Goal: Transaction & Acquisition: Purchase product/service

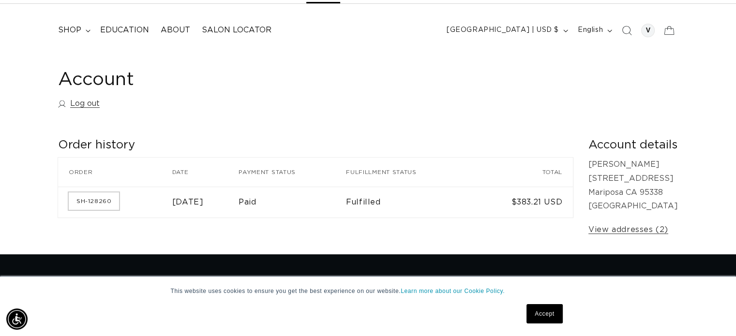
scroll to position [0, 1334]
click at [98, 199] on link "SH-128260" at bounding box center [94, 201] width 50 height 17
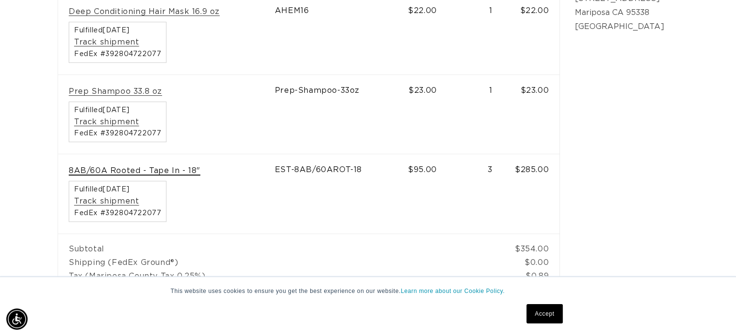
scroll to position [0, 1334]
click at [120, 170] on link "8AB/60A Rooted - Tape In - 18"" at bounding box center [135, 171] width 132 height 10
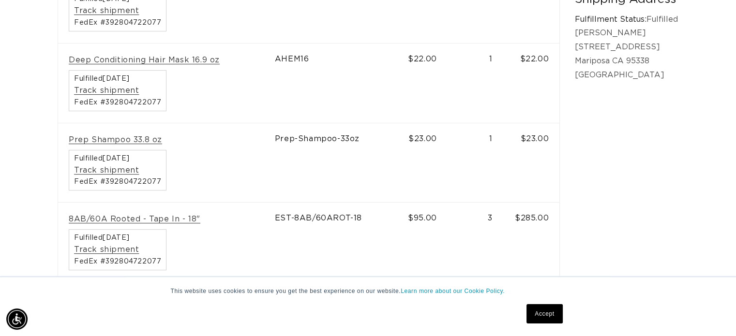
scroll to position [0, 667]
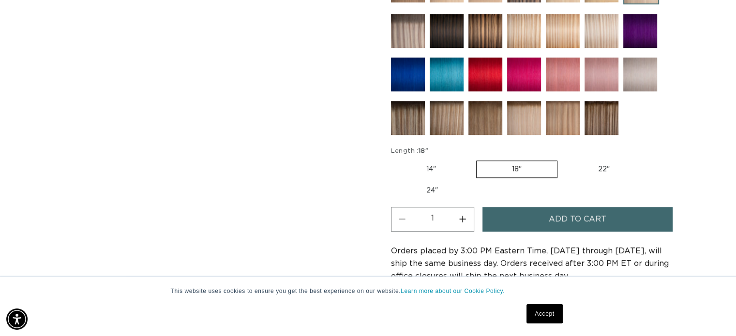
scroll to position [484, 0]
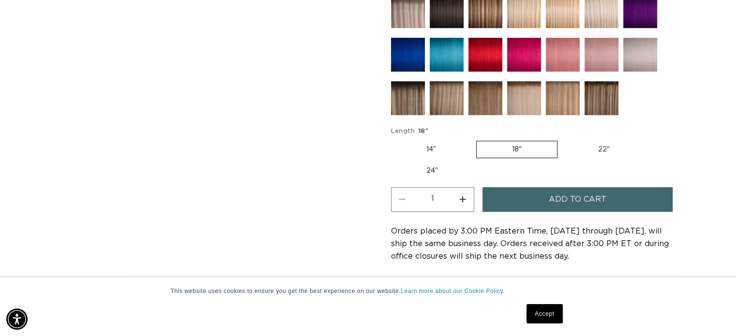
click at [565, 198] on span "Add to cart" at bounding box center [578, 199] width 58 height 25
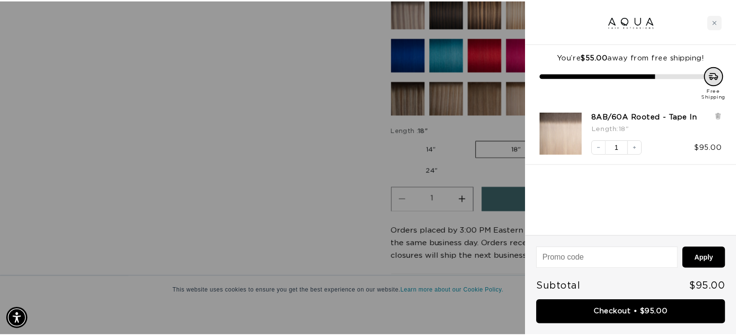
scroll to position [0, 0]
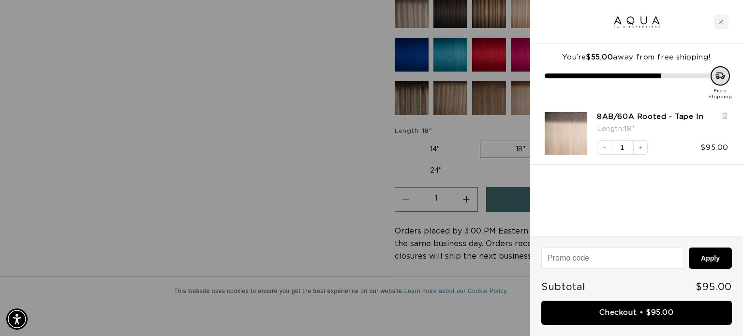
drag, startPoint x: 726, startPoint y: 22, endPoint x: 711, endPoint y: 29, distance: 16.3
click at [725, 22] on div "Close cart" at bounding box center [721, 22] width 15 height 15
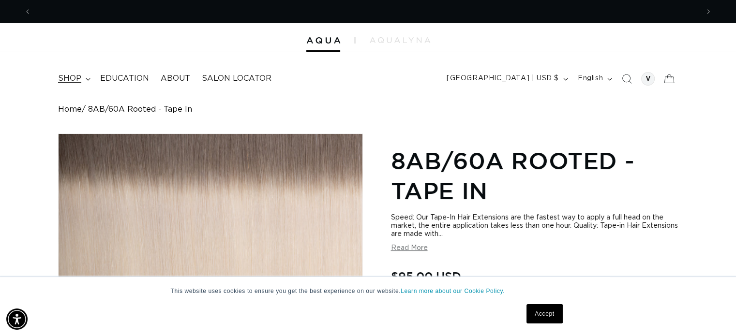
scroll to position [0, 667]
click at [68, 77] on span "shop" at bounding box center [69, 79] width 23 height 10
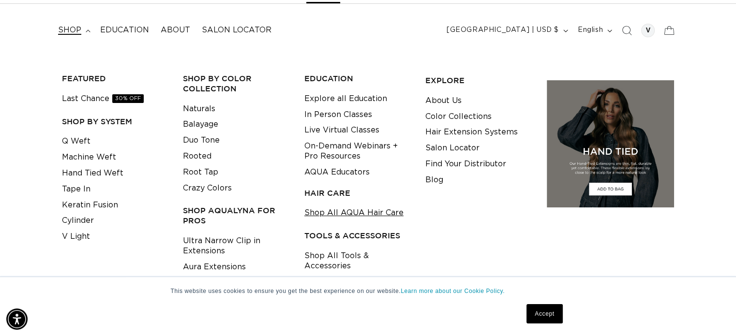
scroll to position [0, 1334]
click at [351, 212] on link "Shop All AQUA Hair Care" at bounding box center [353, 213] width 99 height 16
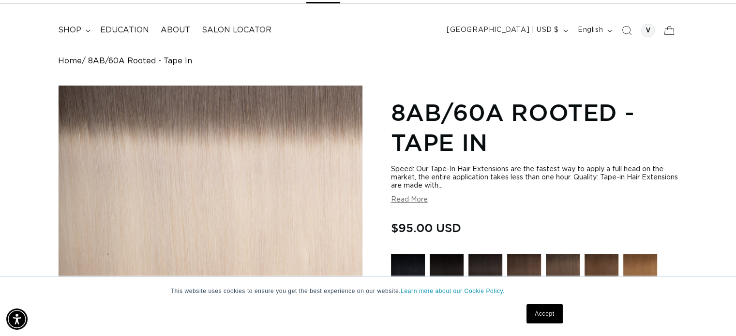
scroll to position [0, 0]
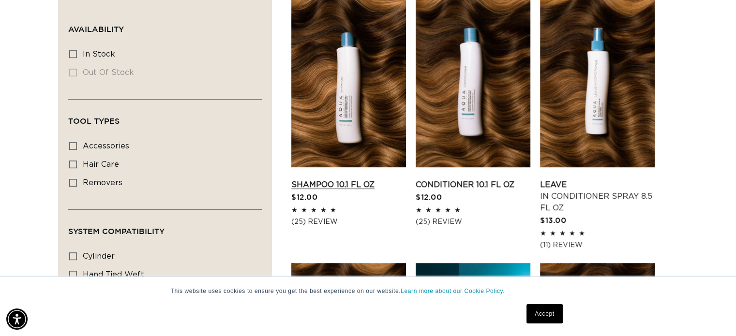
click at [347, 179] on link "Shampoo 10.1 fl oz" at bounding box center [348, 185] width 115 height 12
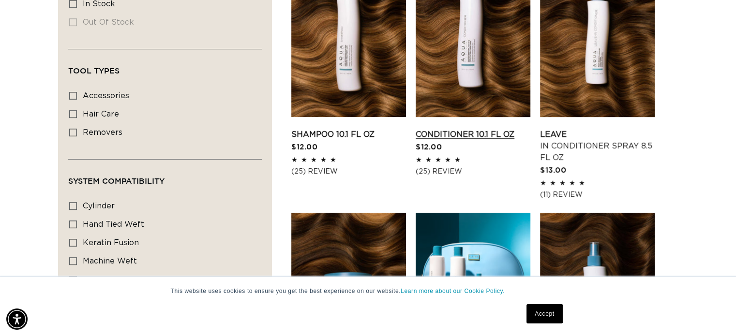
scroll to position [387, 0]
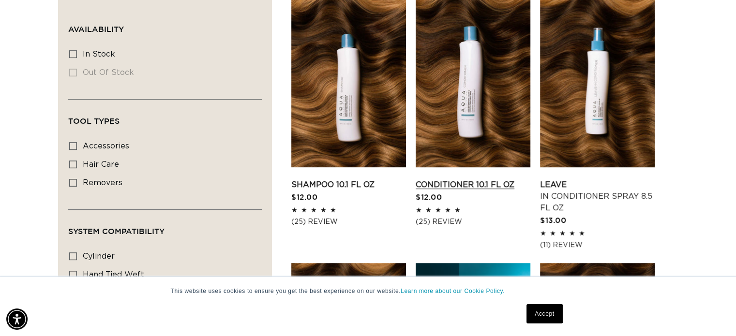
click at [475, 179] on link "Conditioner 10.1 fl oz" at bounding box center [473, 185] width 115 height 12
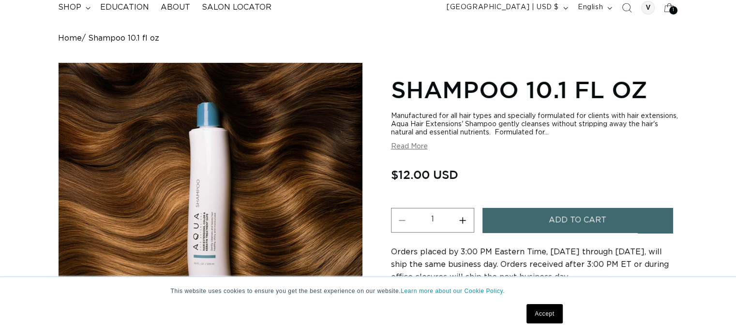
scroll to position [97, 0]
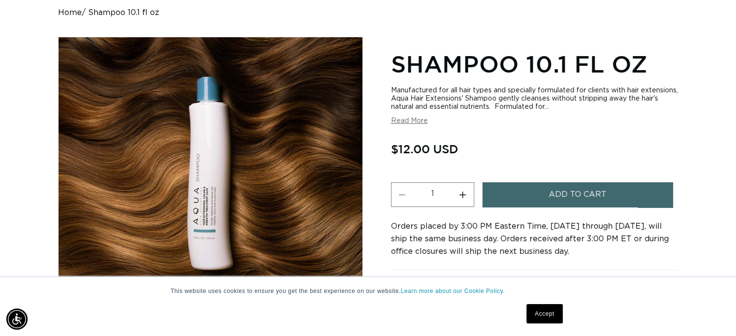
click at [544, 196] on button "Add to cart" at bounding box center [577, 194] width 191 height 25
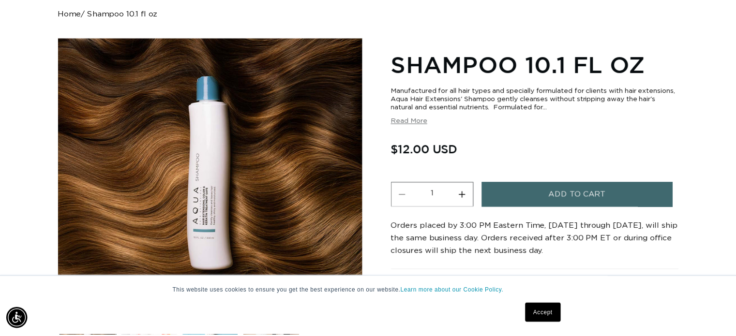
scroll to position [0, 674]
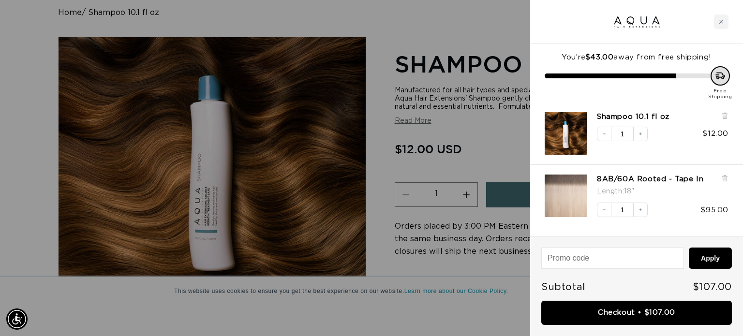
click at [449, 38] on div at bounding box center [371, 168] width 743 height 336
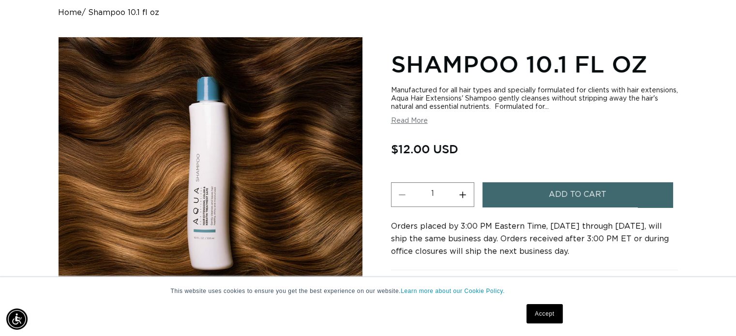
scroll to position [0, 1334]
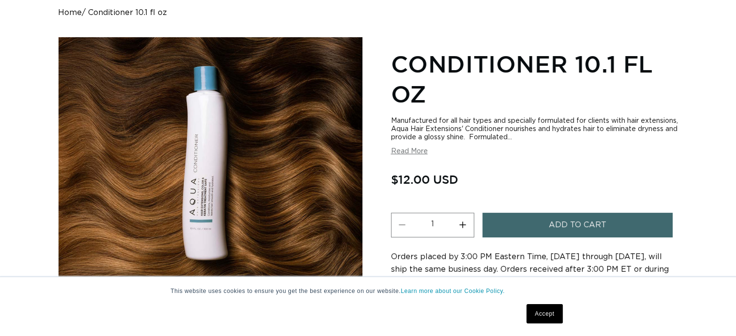
click at [564, 222] on span "Add to cart" at bounding box center [578, 225] width 58 height 25
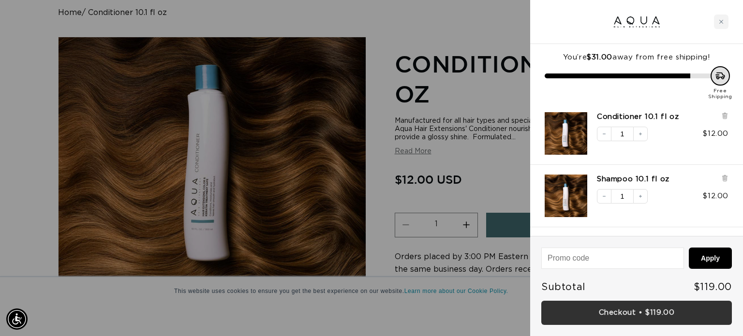
scroll to position [0, 674]
click at [641, 316] on link "Checkout • $119.00" at bounding box center [636, 313] width 191 height 25
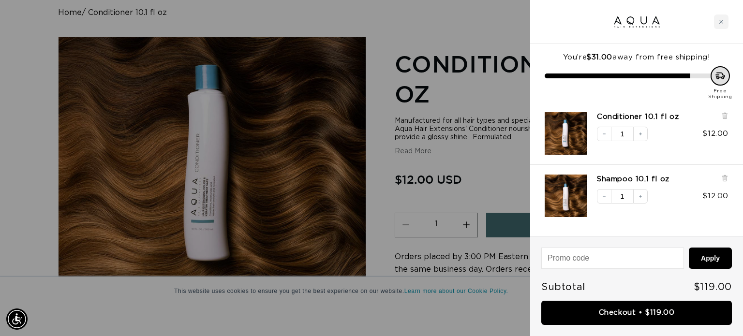
scroll to position [0, 1349]
